Goal: Task Accomplishment & Management: Manage account settings

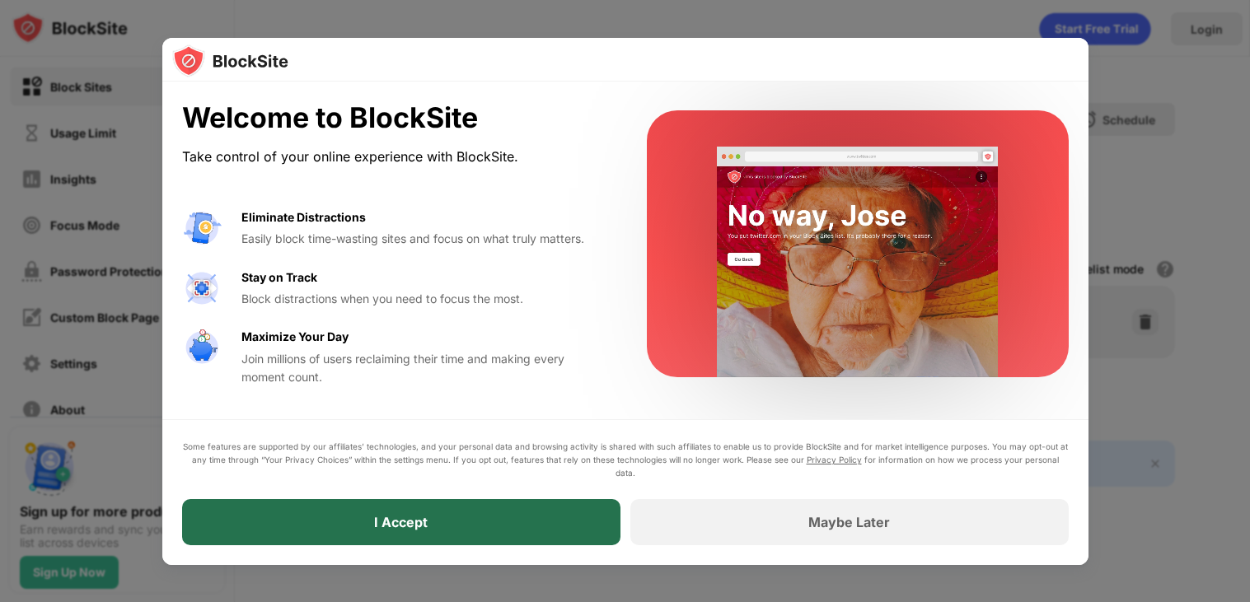
click at [409, 521] on div "I Accept" at bounding box center [401, 522] width 54 height 16
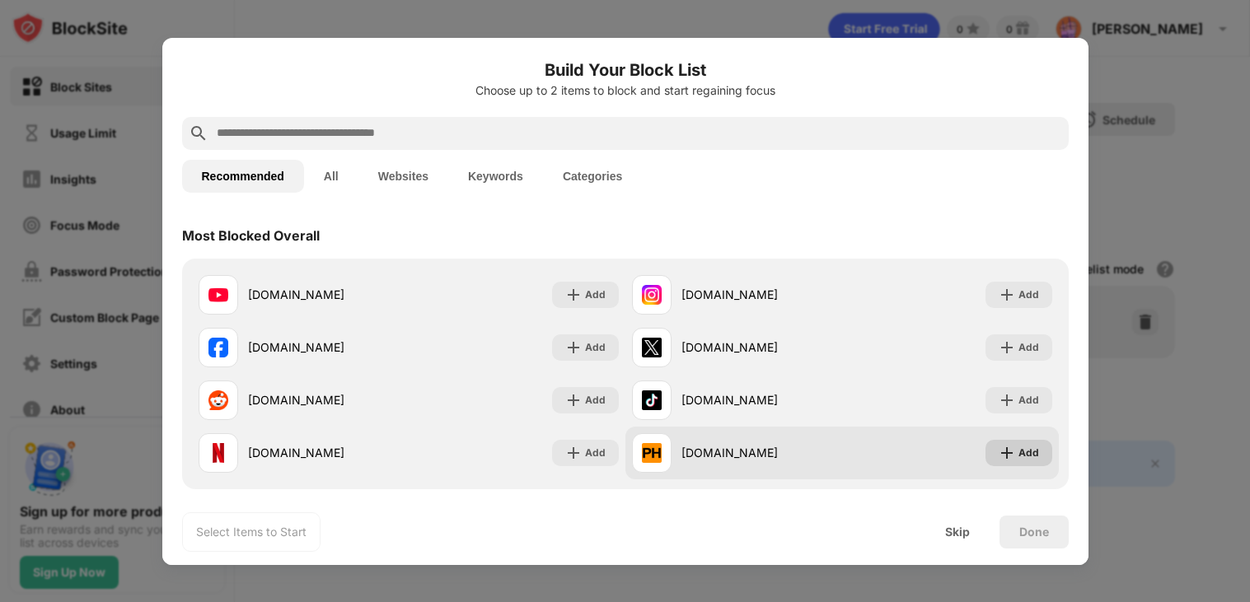
click at [1011, 456] on img at bounding box center [1006, 453] width 16 height 16
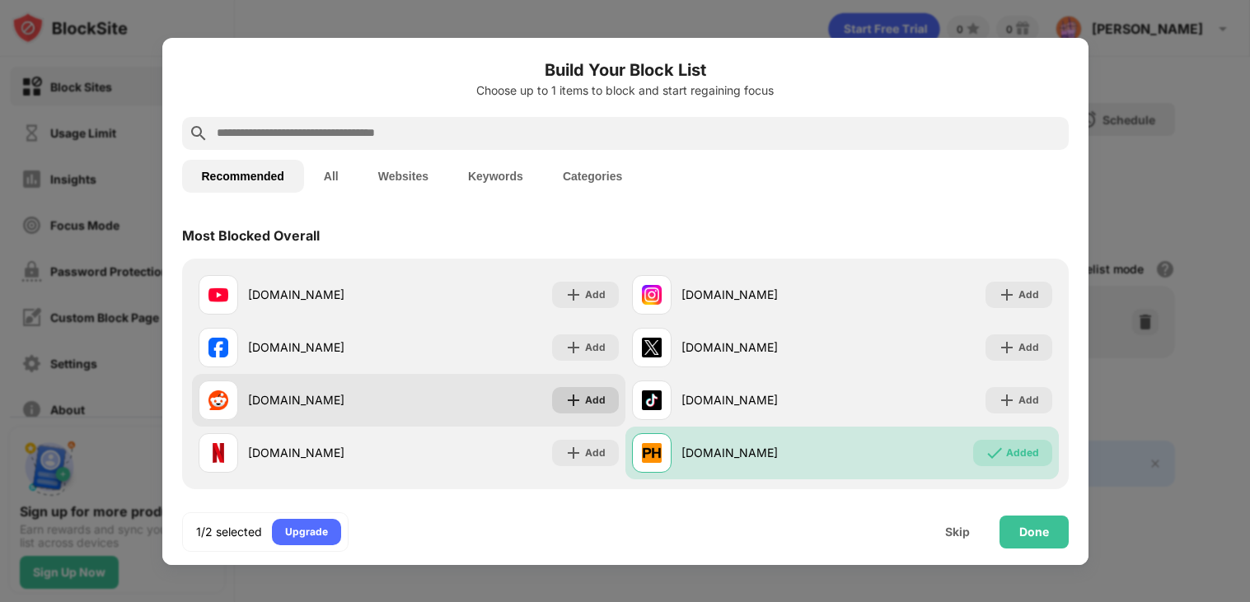
click at [573, 404] on img at bounding box center [573, 400] width 16 height 16
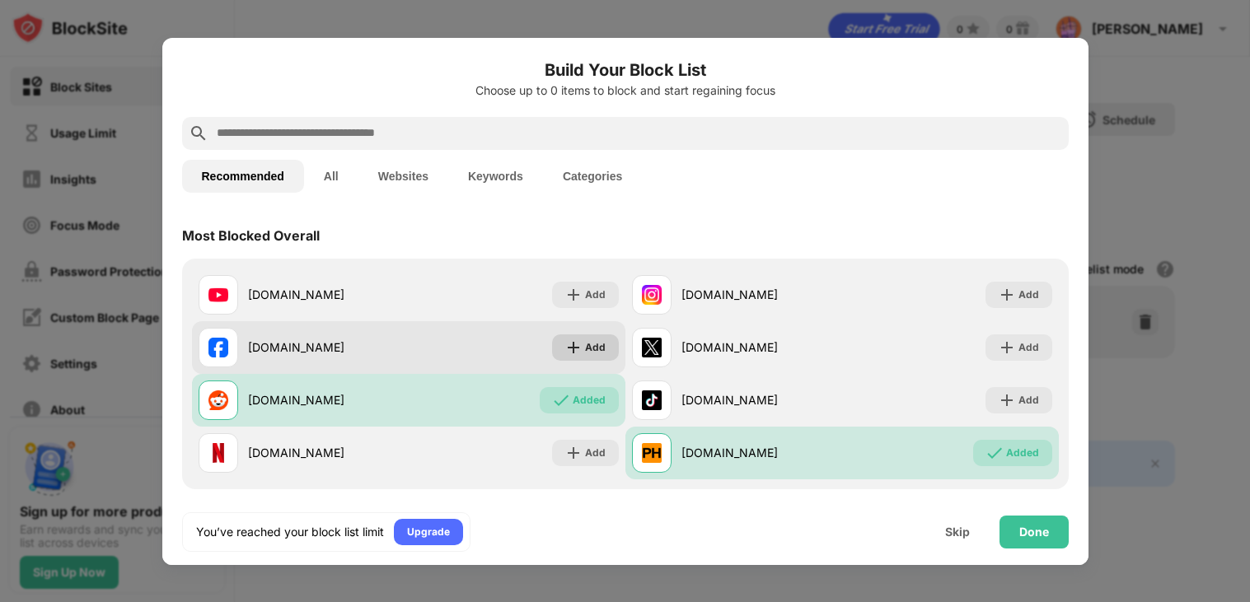
click at [580, 357] on div "Add" at bounding box center [585, 347] width 67 height 26
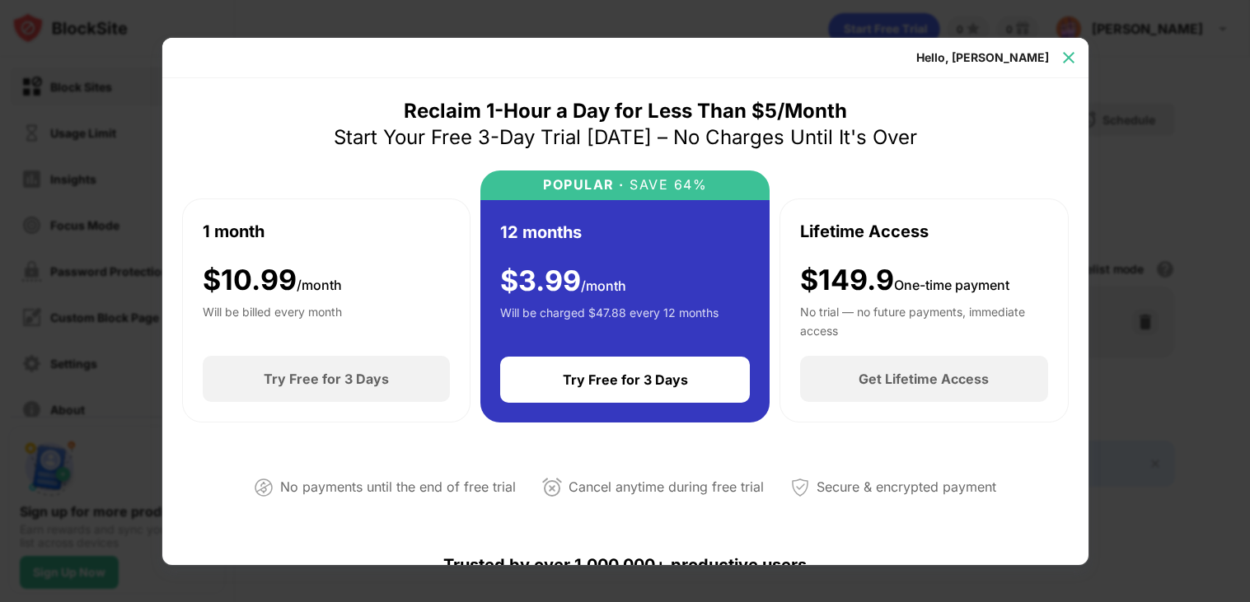
click at [1073, 50] on img at bounding box center [1068, 57] width 16 height 16
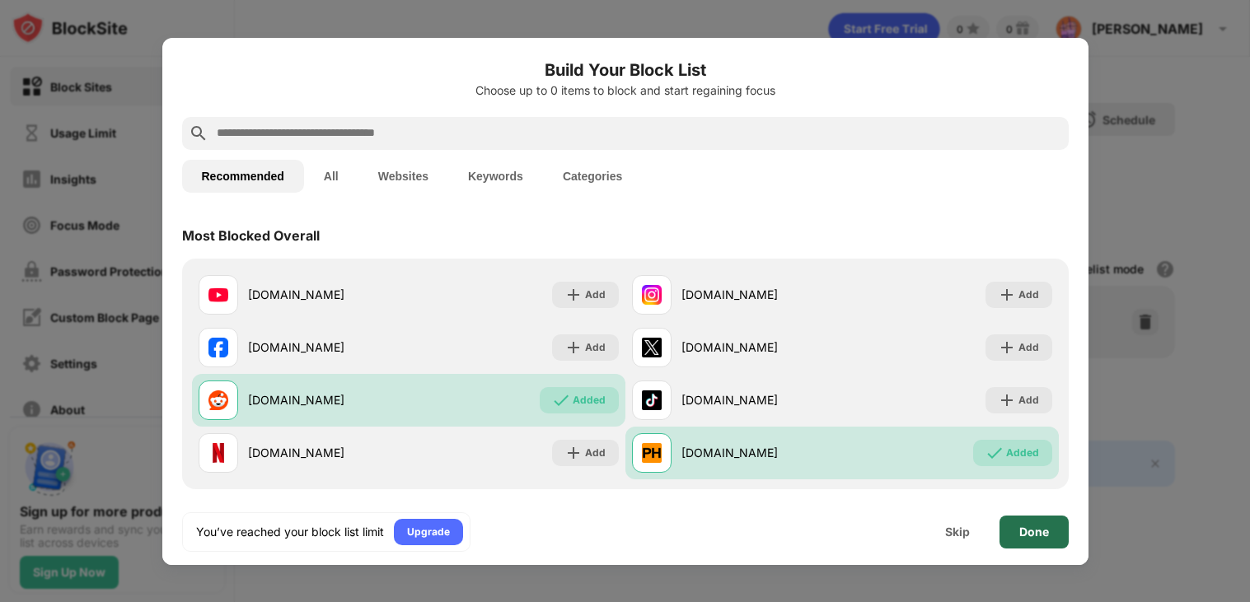
click at [1031, 535] on div "Done" at bounding box center [1034, 532] width 30 height 13
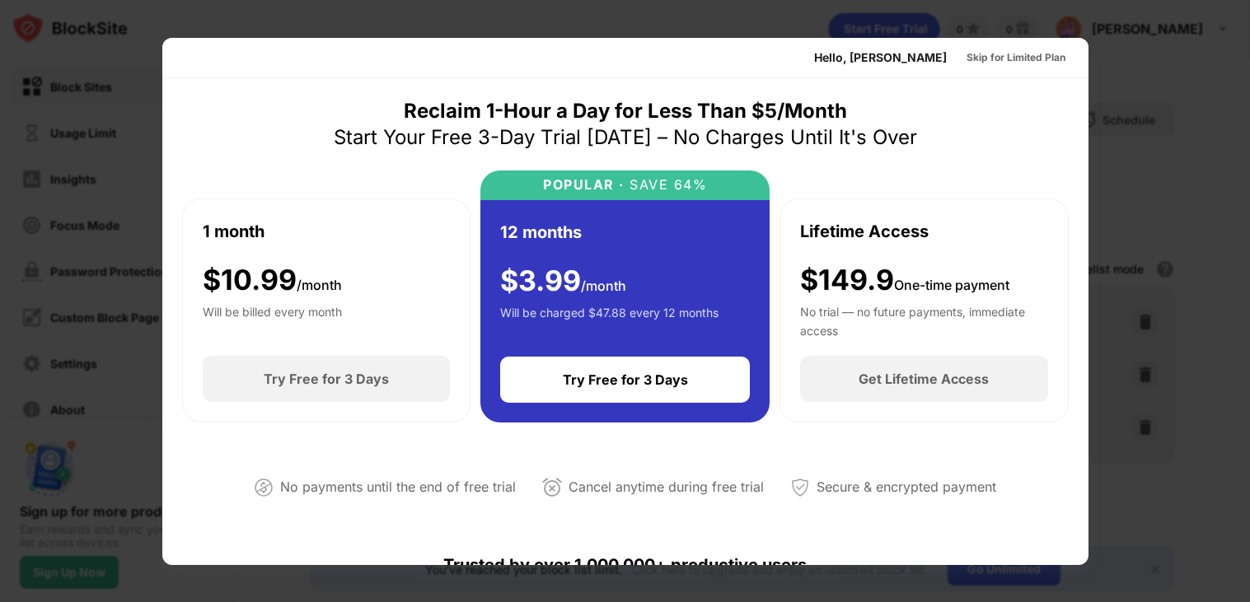
click at [1116, 166] on div at bounding box center [625, 301] width 1250 height 602
click at [1040, 58] on div "Skip for Limited Plan" at bounding box center [1015, 57] width 99 height 16
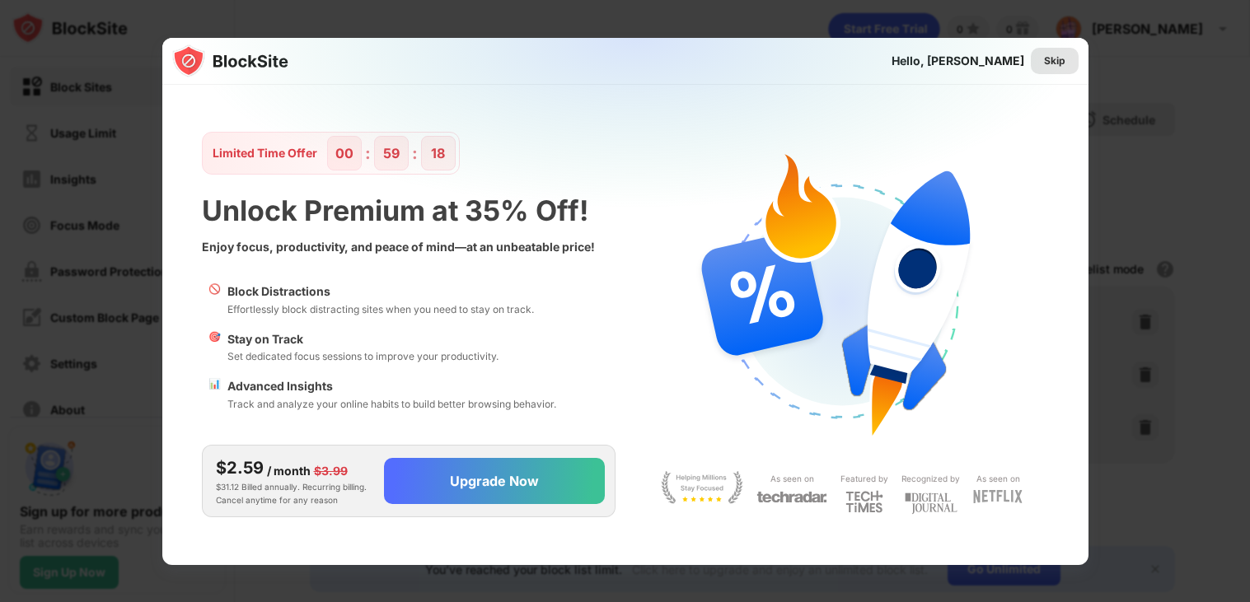
click at [1055, 49] on div "Skip" at bounding box center [1055, 61] width 48 height 26
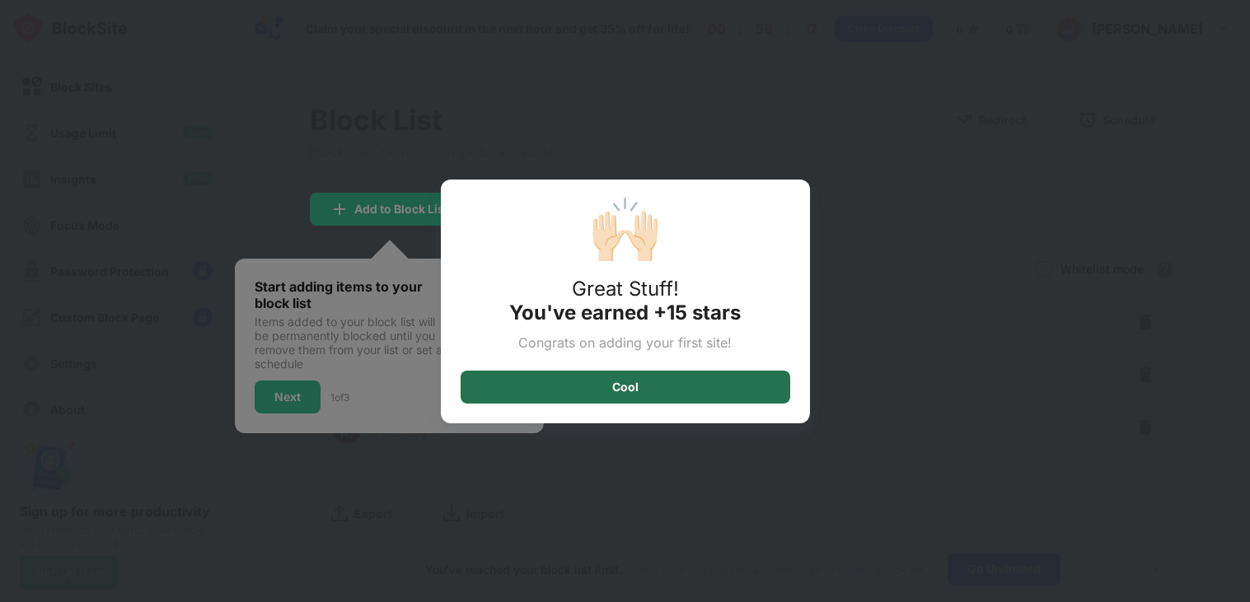
click at [643, 387] on div "Cool" at bounding box center [626, 387] width 330 height 33
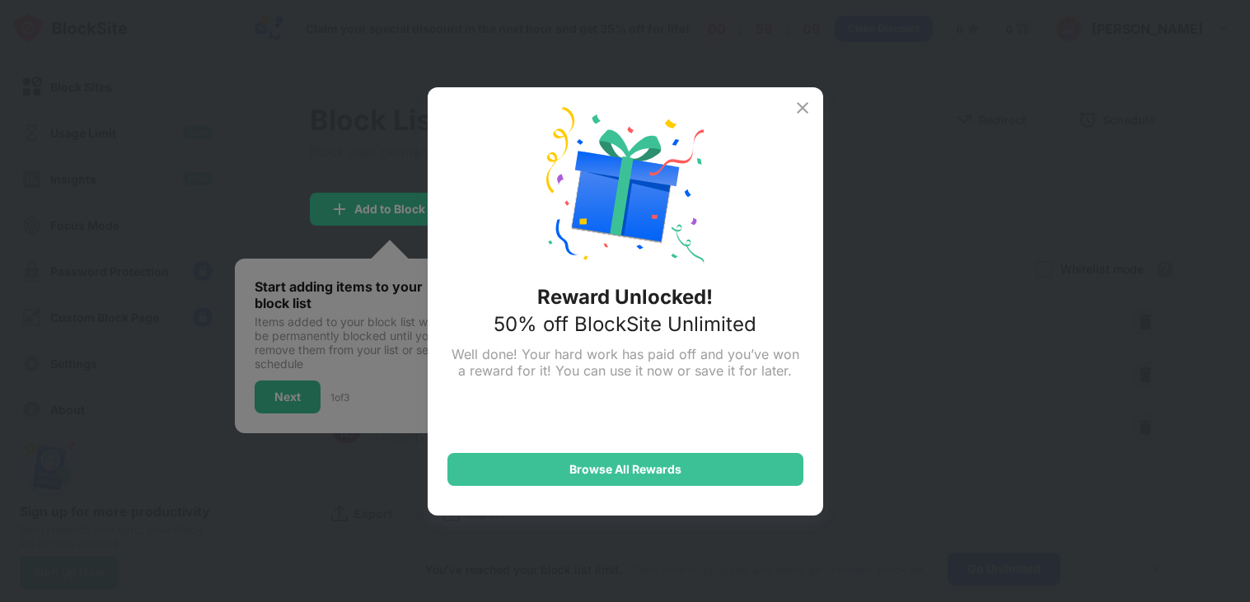
click at [802, 104] on img at bounding box center [803, 108] width 20 height 20
